Goal: Check status: Check status

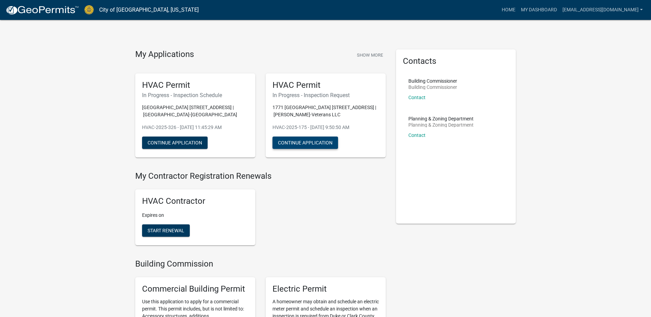
click at [306, 141] on button "Continue Application" at bounding box center [305, 143] width 66 height 12
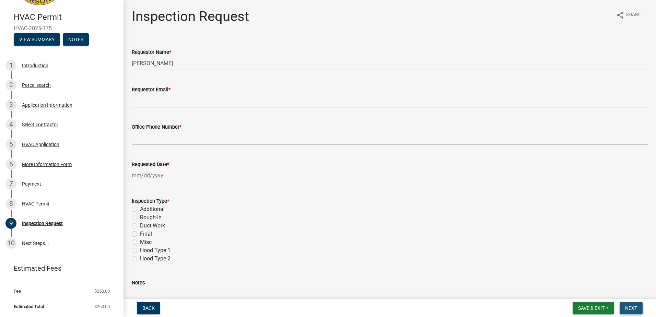
click at [632, 306] on span "Next" at bounding box center [631, 307] width 12 height 5
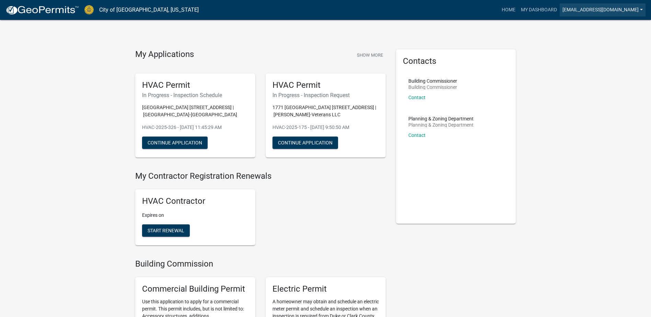
click at [643, 8] on link "[EMAIL_ADDRESS][DOMAIN_NAME]" at bounding box center [603, 9] width 86 height 13
click at [603, 70] on link "Logout" at bounding box center [616, 67] width 59 height 16
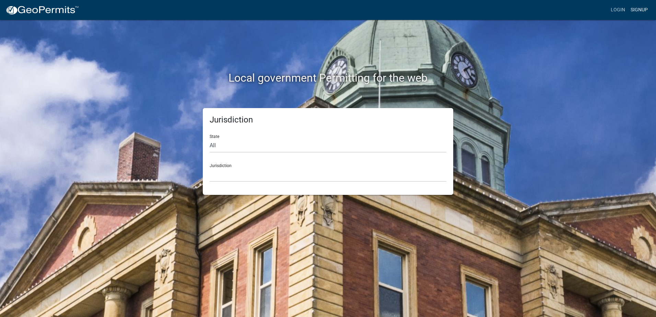
click at [642, 8] on link "Signup" at bounding box center [639, 9] width 23 height 13
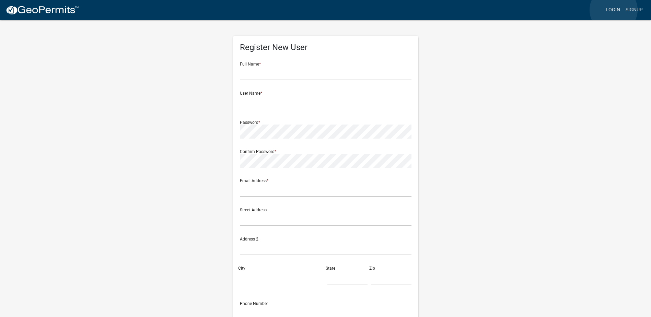
click at [613, 10] on link "Login" at bounding box center [613, 9] width 20 height 13
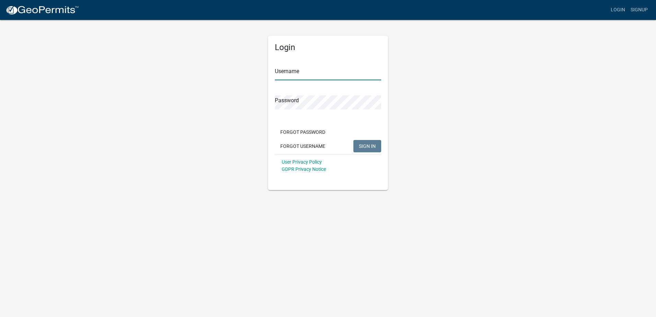
type input "[EMAIL_ADDRESS][DOMAIN_NAME]"
click at [367, 144] on span "SIGN IN" at bounding box center [367, 145] width 17 height 5
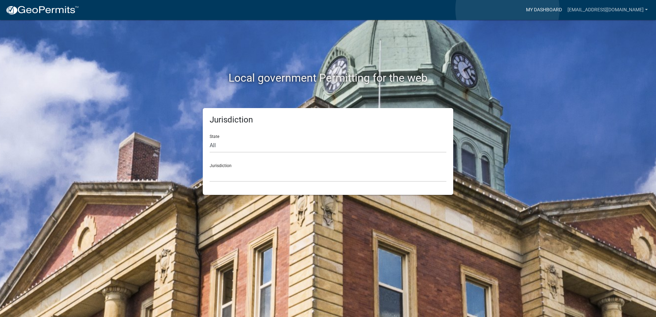
click at [523, 9] on link "My Dashboard" at bounding box center [544, 9] width 42 height 13
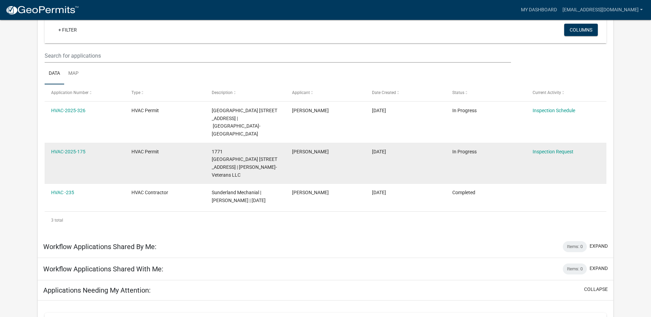
scroll to position [57, 0]
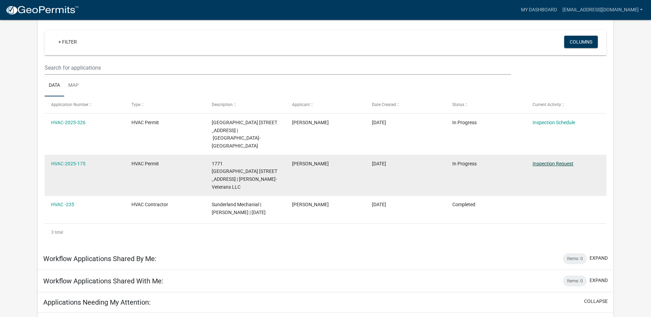
click at [561, 161] on link "Inspection Request" at bounding box center [552, 163] width 41 height 5
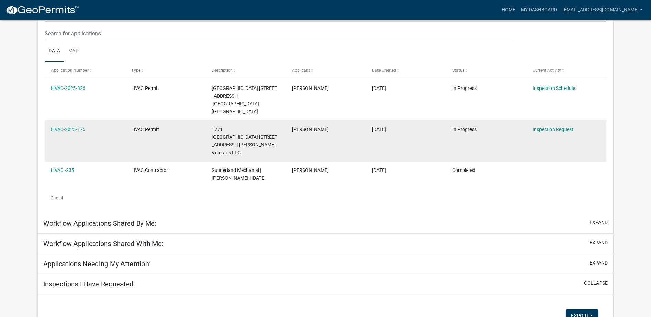
scroll to position [69, 0]
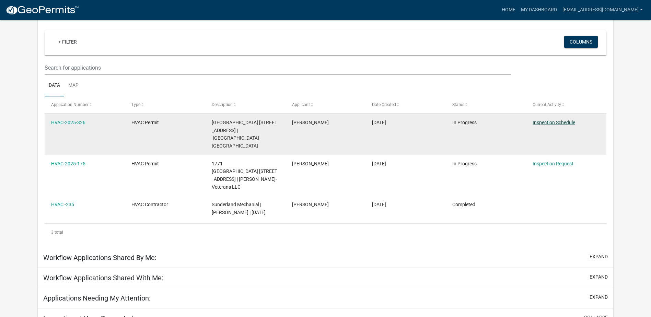
click at [558, 121] on link "Inspection Schedule" at bounding box center [553, 122] width 43 height 5
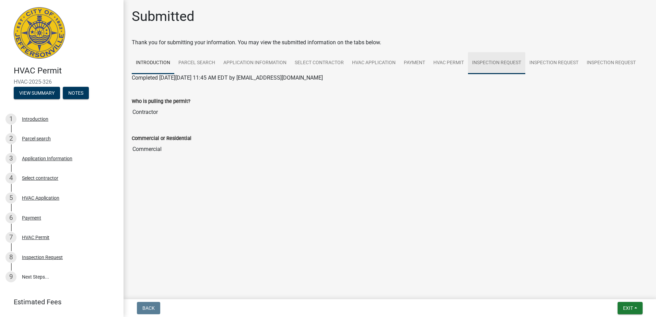
click at [479, 60] on link "Inspection Request" at bounding box center [496, 63] width 57 height 22
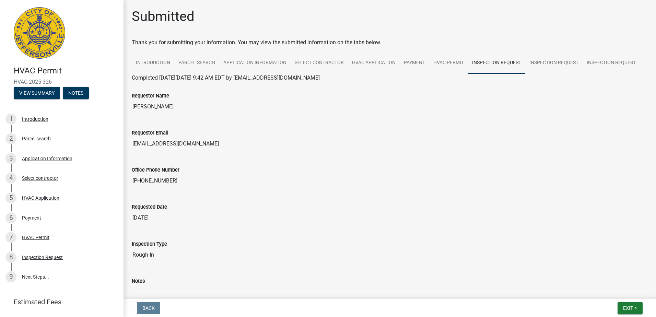
scroll to position [34, 0]
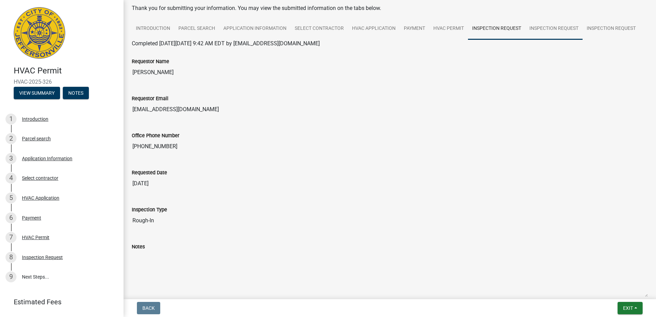
click at [565, 31] on link "Inspection Request" at bounding box center [553, 29] width 57 height 22
click at [614, 25] on link "Inspection Request" at bounding box center [611, 29] width 57 height 22
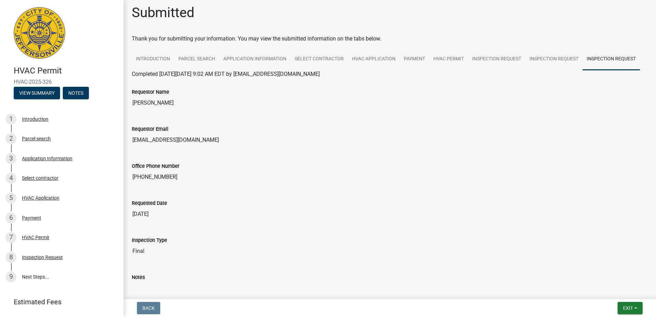
scroll to position [0, 0]
